Goal: Information Seeking & Learning: Learn about a topic

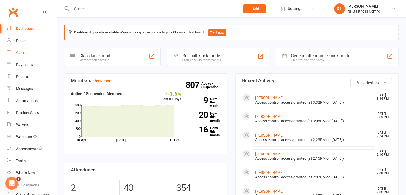
click at [16, 50] on div "Calendar" at bounding box center [23, 52] width 15 height 4
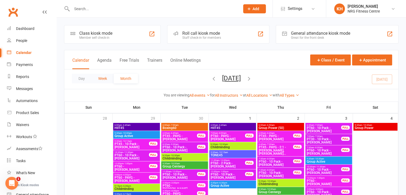
click at [102, 79] on button "Week" at bounding box center [103, 79] width 22 height 10
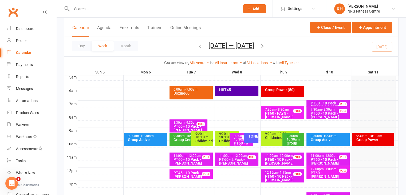
scroll to position [102, 0]
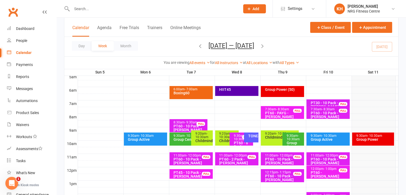
click at [371, 142] on div "9:30am - 10:30am Group Power" at bounding box center [373, 138] width 42 height 13
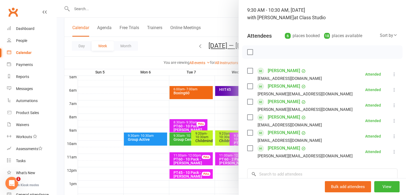
scroll to position [0, 0]
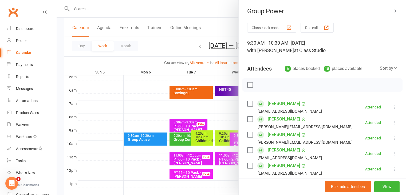
click at [392, 11] on icon "button" at bounding box center [395, 10] width 6 height 3
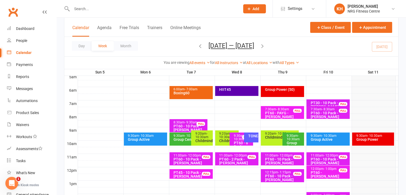
click at [263, 45] on icon "button" at bounding box center [262, 46] width 6 height 6
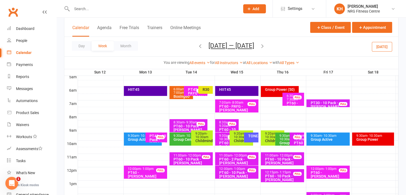
click at [143, 87] on div "HIIT45" at bounding box center [145, 91] width 43 height 10
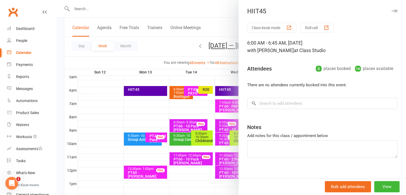
click at [135, 137] on div at bounding box center [231, 97] width 349 height 195
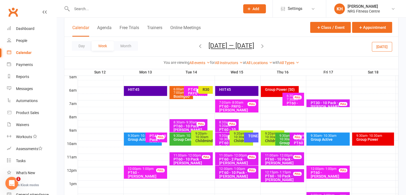
click at [135, 137] on div "Group Active" at bounding box center [144, 139] width 33 height 4
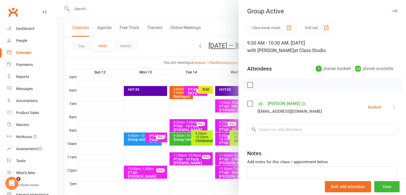
click at [148, 104] on div at bounding box center [231, 97] width 349 height 195
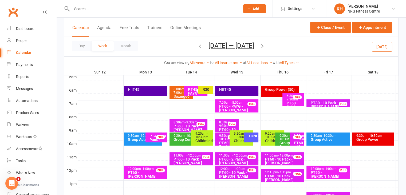
click at [179, 93] on span "- 7:00am" at bounding box center [179, 90] width 12 height 7
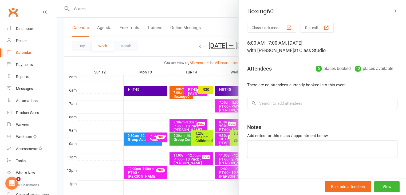
click at [392, 10] on icon "button" at bounding box center [395, 10] width 6 height 3
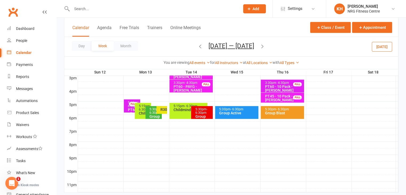
scroll to position [235, 0]
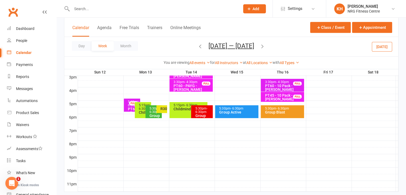
click at [151, 110] on div "5:30pm - 6:30pm" at bounding box center [154, 110] width 11 height 7
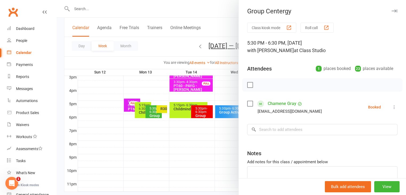
click at [392, 10] on icon "button" at bounding box center [395, 10] width 6 height 3
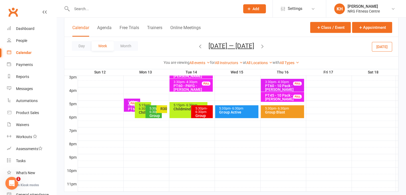
click at [159, 107] on div "R30" at bounding box center [161, 109] width 11 height 8
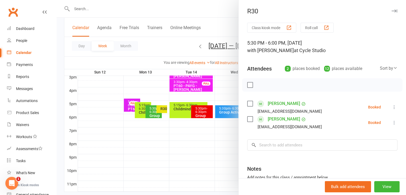
click at [392, 9] on icon "button" at bounding box center [395, 10] width 6 height 3
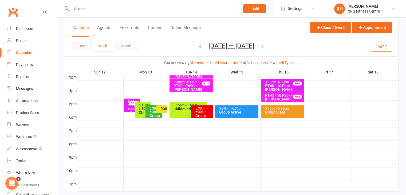
click at [127, 107] on div "5:00pm - 6:00pm PT60 - 2 Pack - [PERSON_NAME] FULL" at bounding box center [132, 104] width 16 height 13
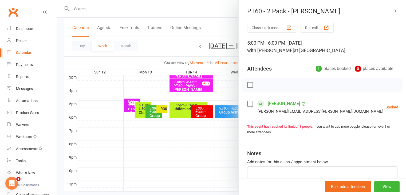
click at [391, 13] on button "button" at bounding box center [394, 11] width 6 height 6
